Goal: Book appointment/travel/reservation

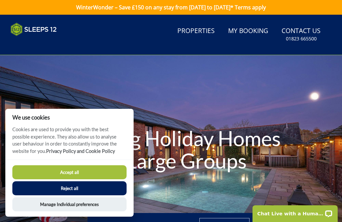
click at [53, 166] on button "Accept all" at bounding box center [69, 172] width 114 height 14
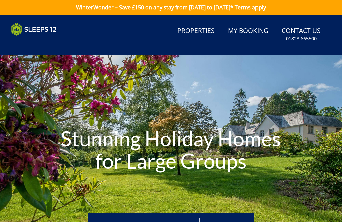
type input "[DATE]"
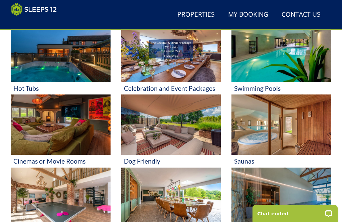
scroll to position [269, 0]
click at [46, 193] on img at bounding box center [61, 198] width 100 height 61
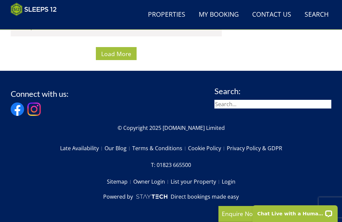
scroll to position [4525, 0]
click at [323, 18] on link "Search Check Availability" at bounding box center [316, 14] width 29 height 15
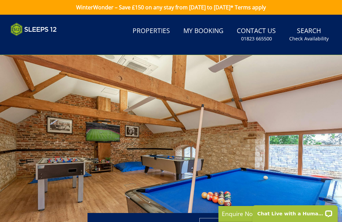
click at [311, 36] on small "Check Availability" at bounding box center [308, 38] width 39 height 7
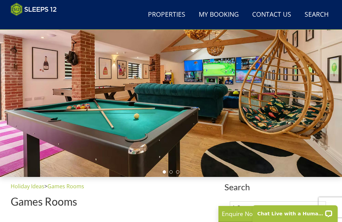
scroll to position [58, 0]
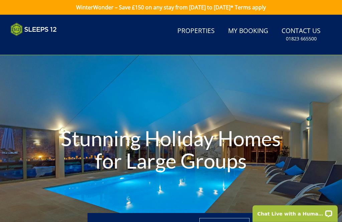
scroll to position [0, 3254]
